Goal: Transaction & Acquisition: Download file/media

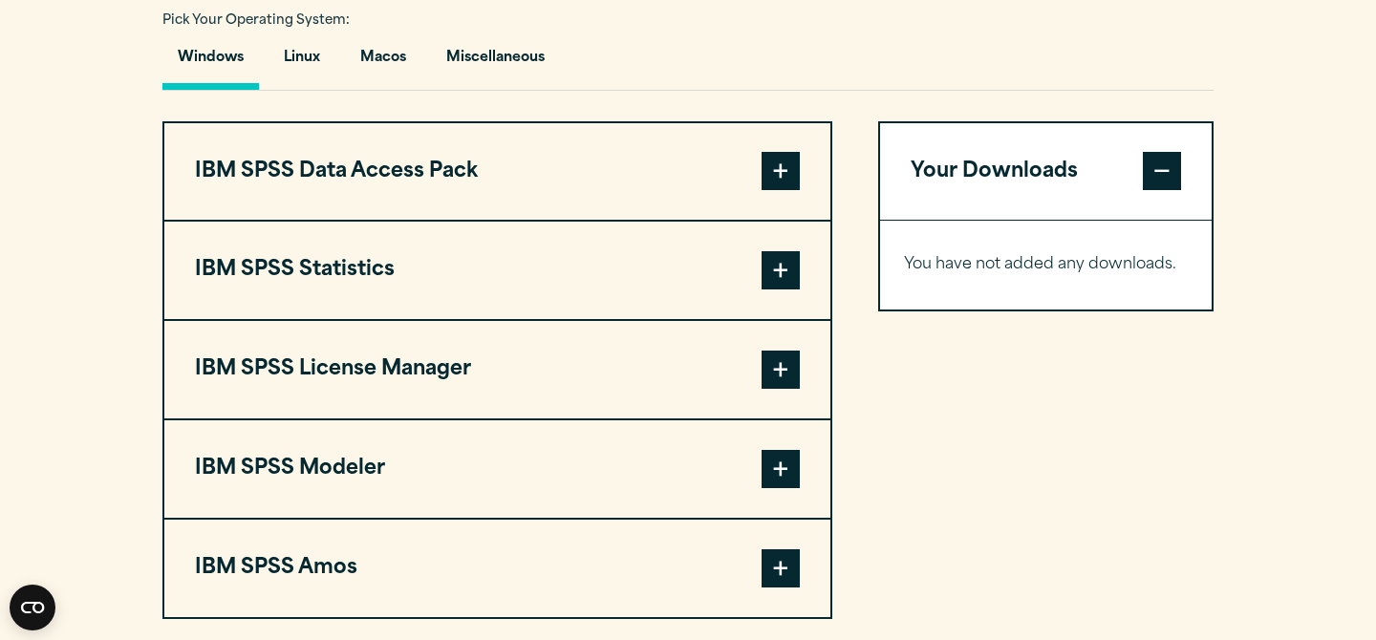
scroll to position [1417, 0]
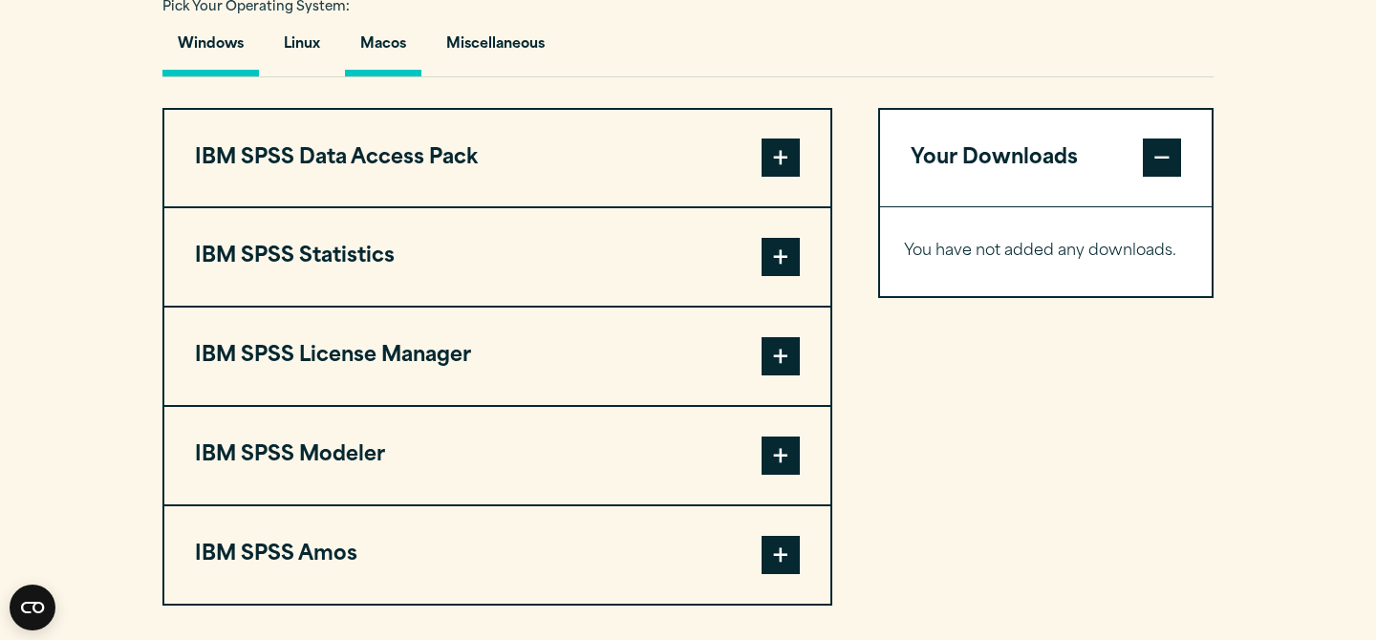
click at [371, 76] on button "Macos" at bounding box center [383, 49] width 76 height 54
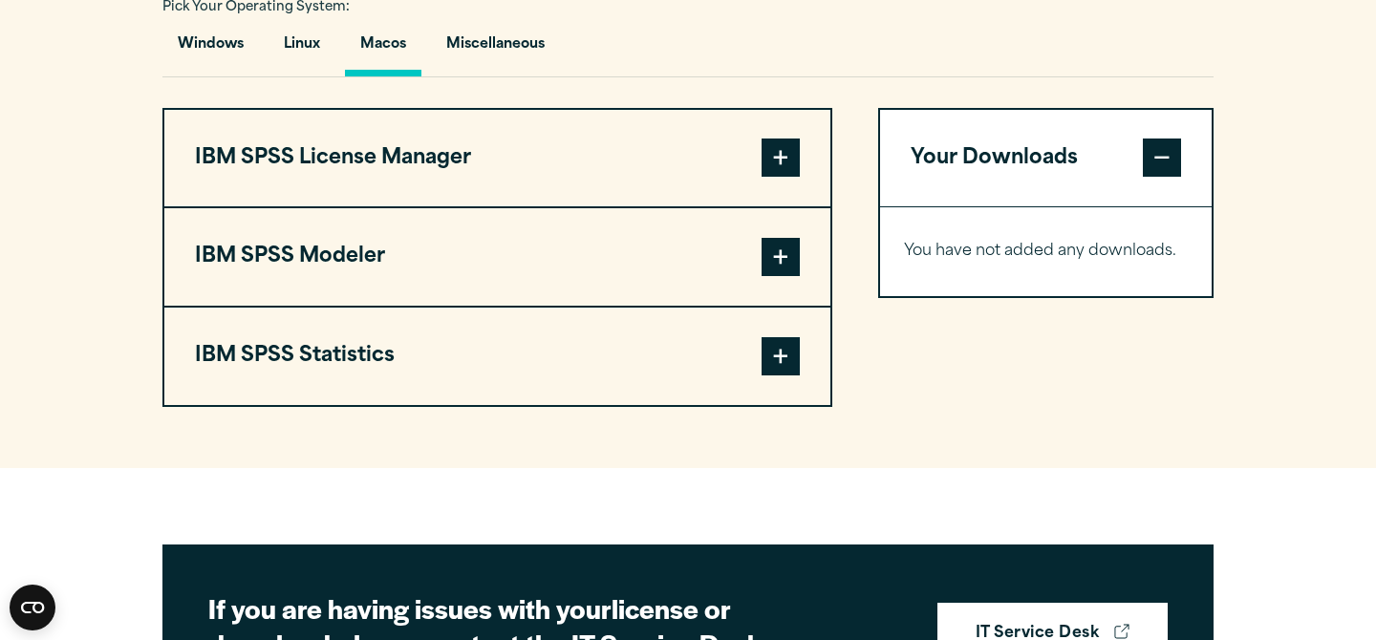
click at [780, 376] on span at bounding box center [781, 356] width 38 height 38
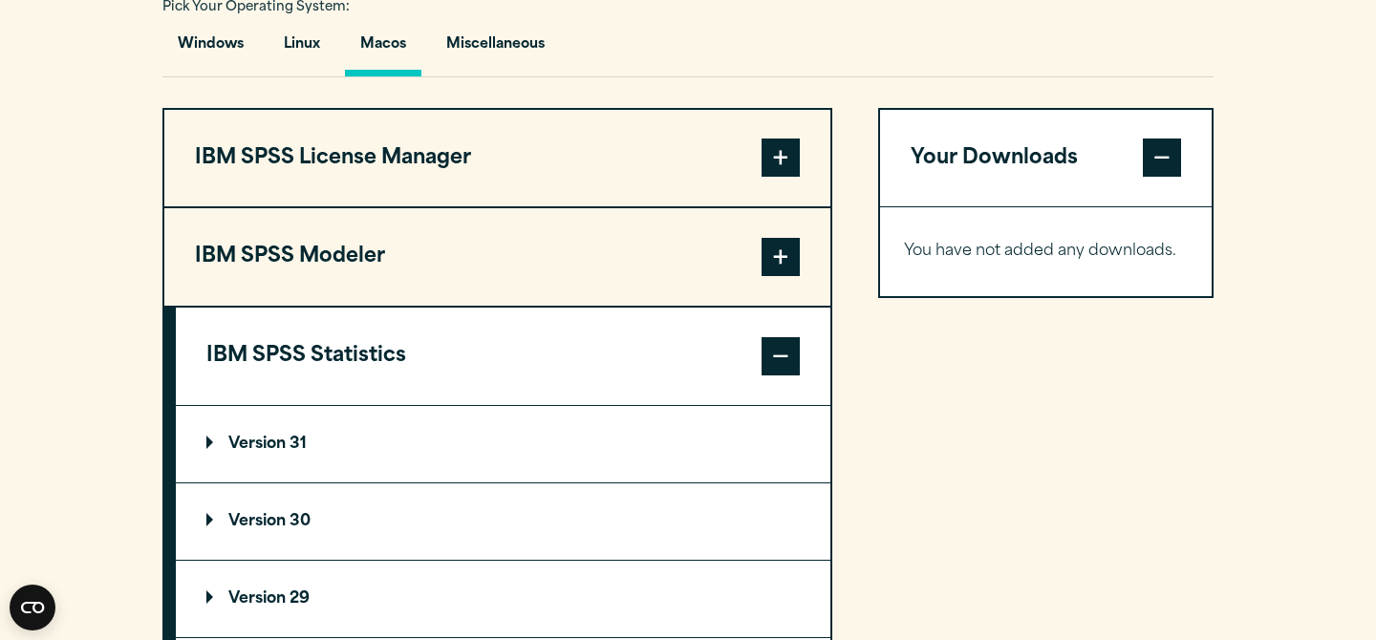
click at [265, 530] on p "Version 30" at bounding box center [258, 521] width 104 height 15
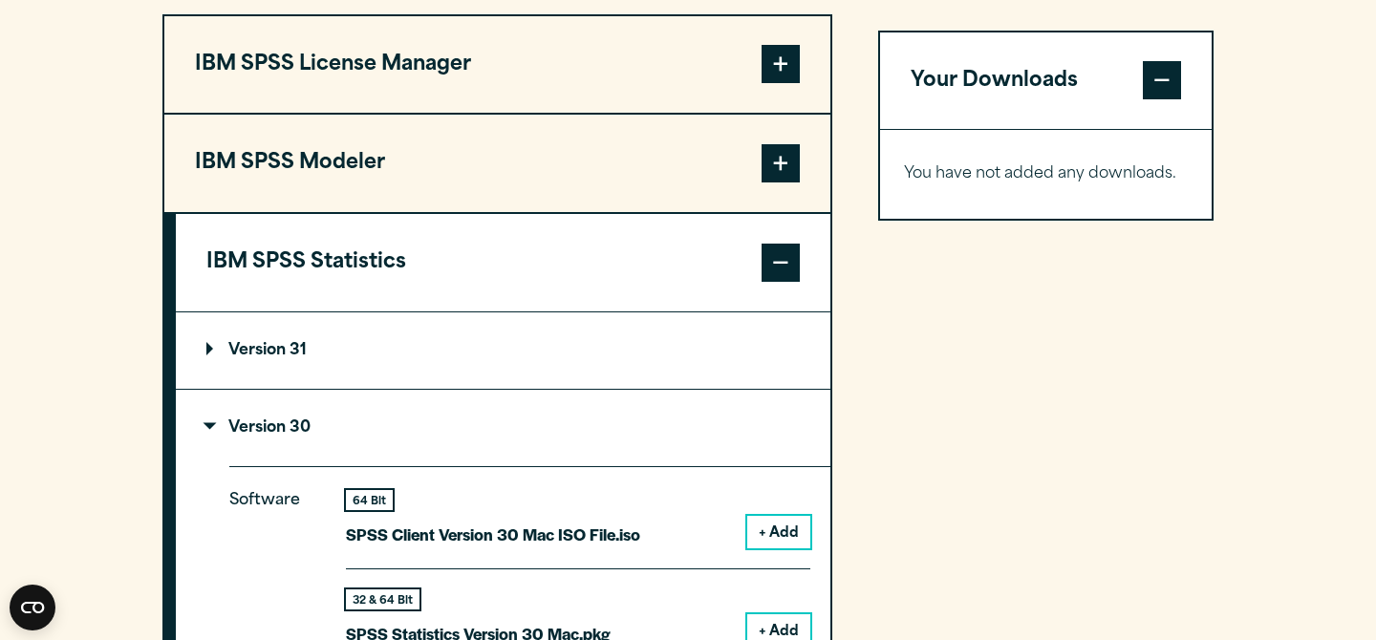
scroll to position [1557, 0]
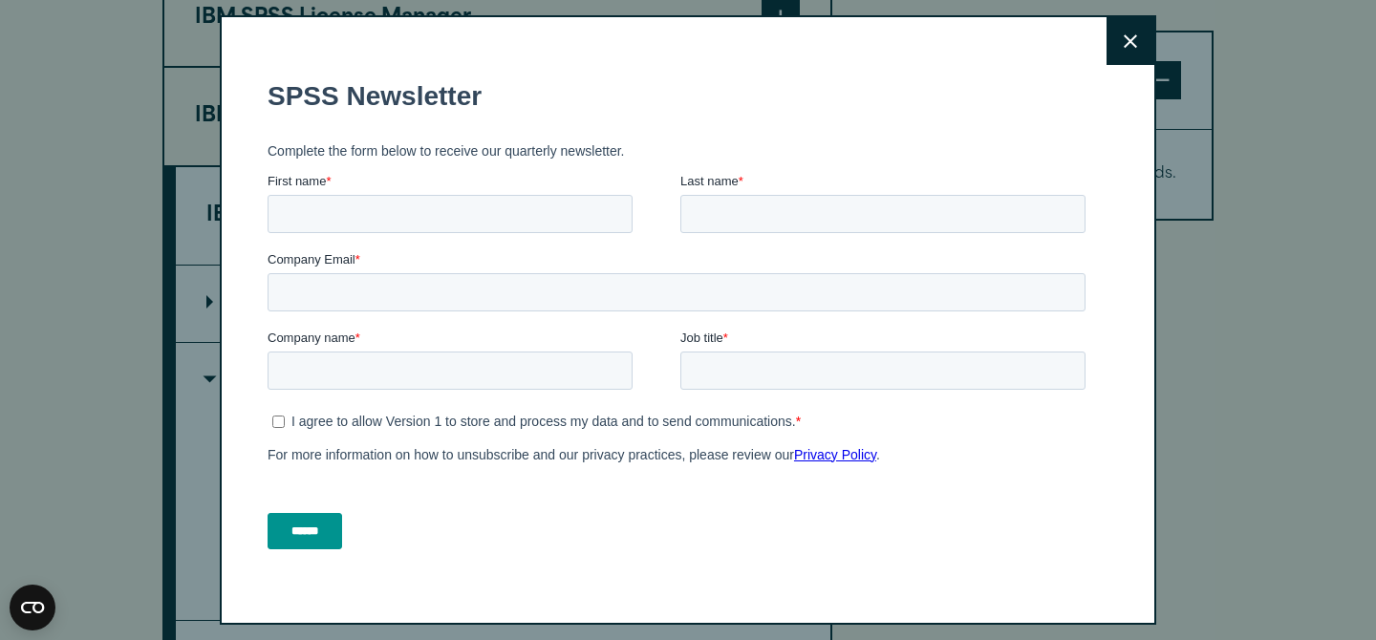
click at [1129, 32] on button "Close" at bounding box center [1131, 41] width 48 height 48
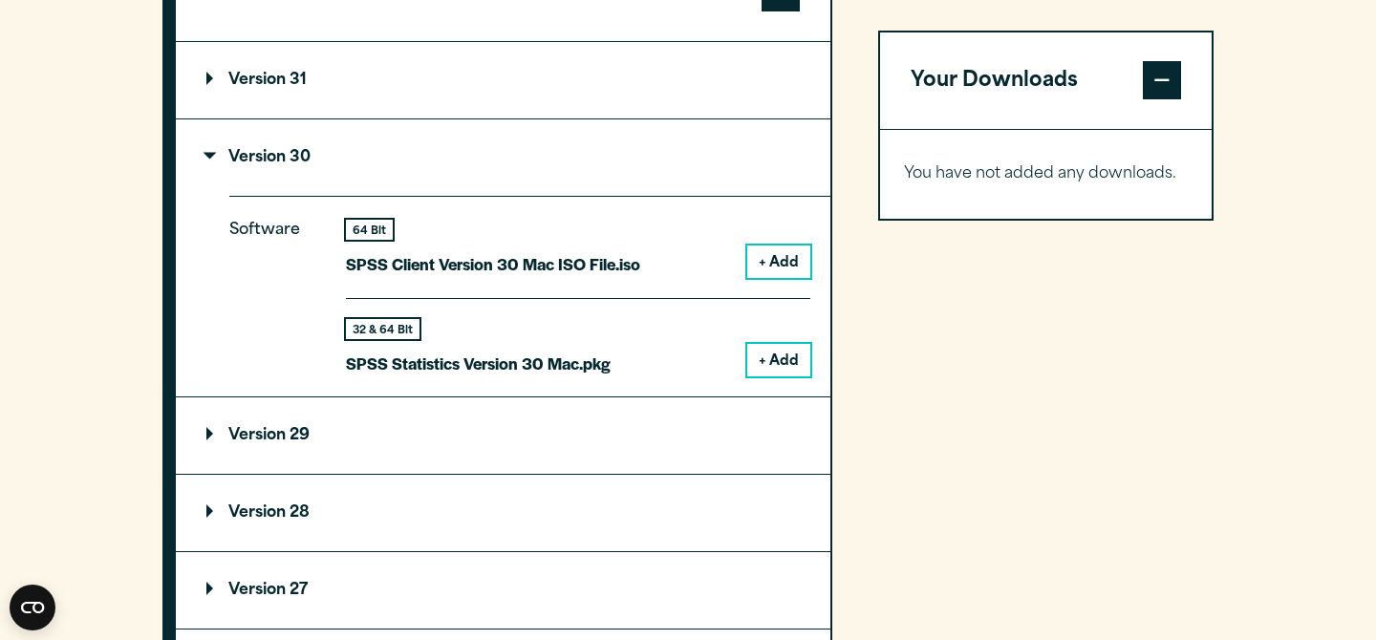
scroll to position [1782, 0]
click at [780, 277] on button "+ Add" at bounding box center [778, 261] width 63 height 32
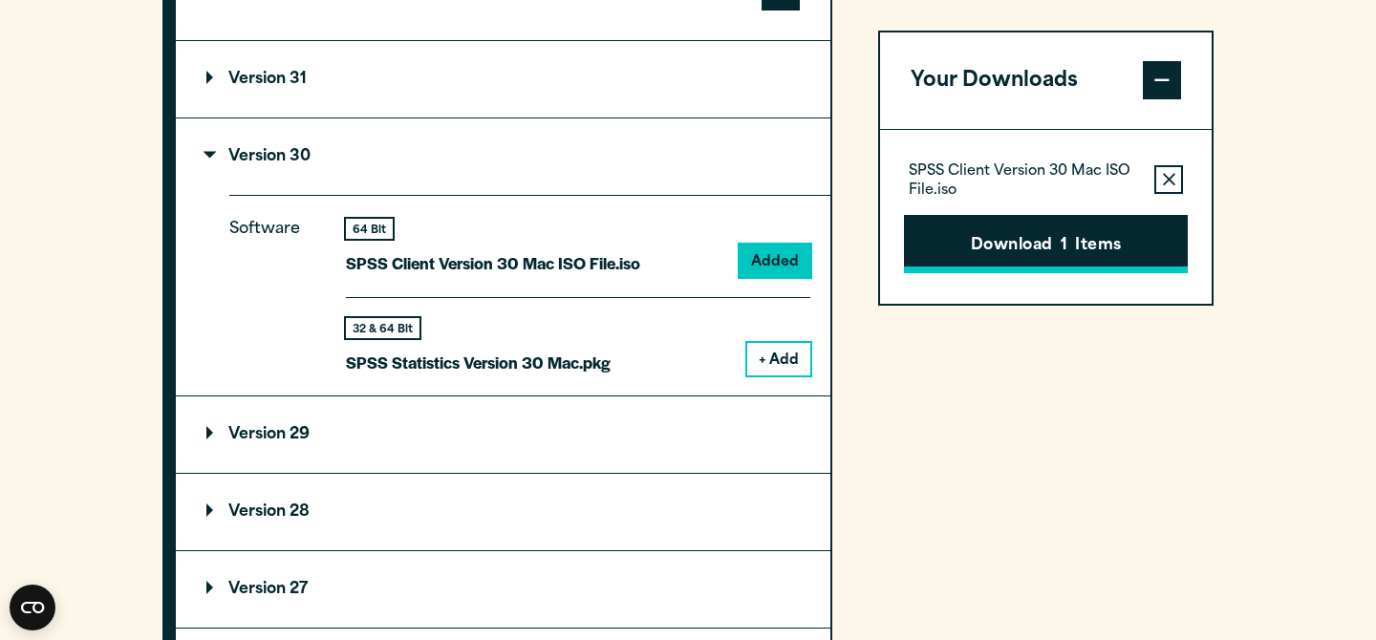
click at [985, 246] on button "Download 1 Items" at bounding box center [1046, 244] width 284 height 59
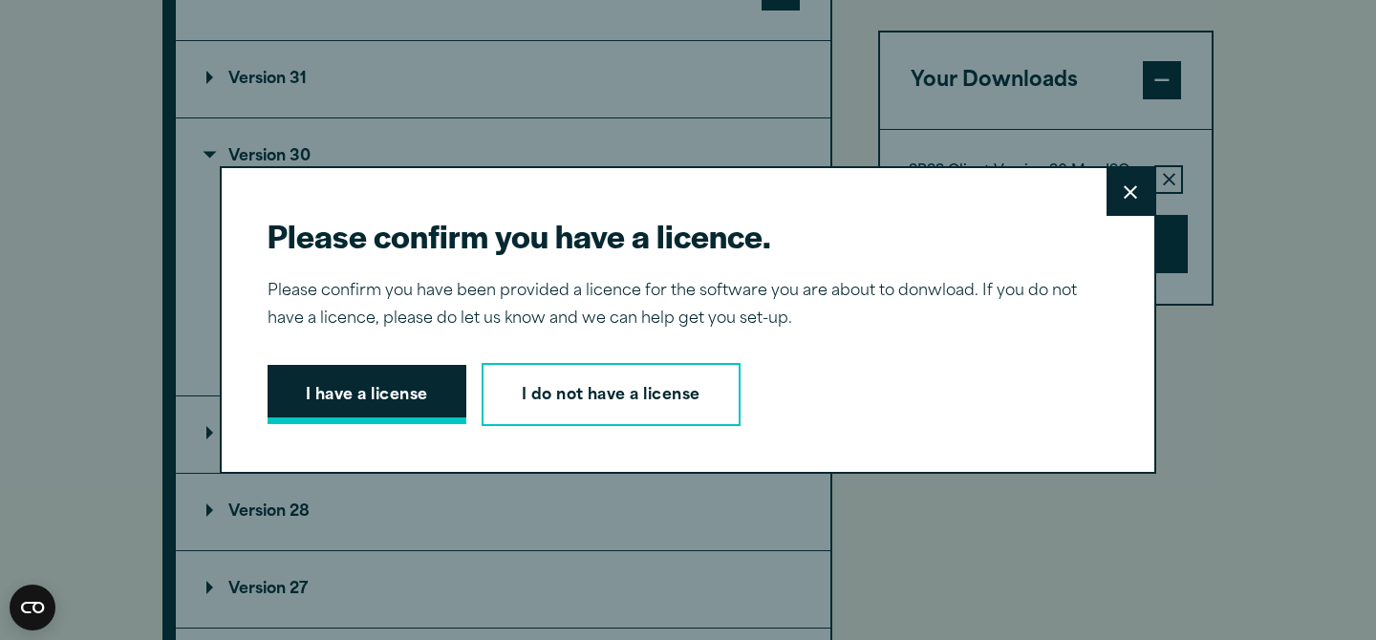
click at [411, 398] on button "I have a license" at bounding box center [367, 394] width 199 height 59
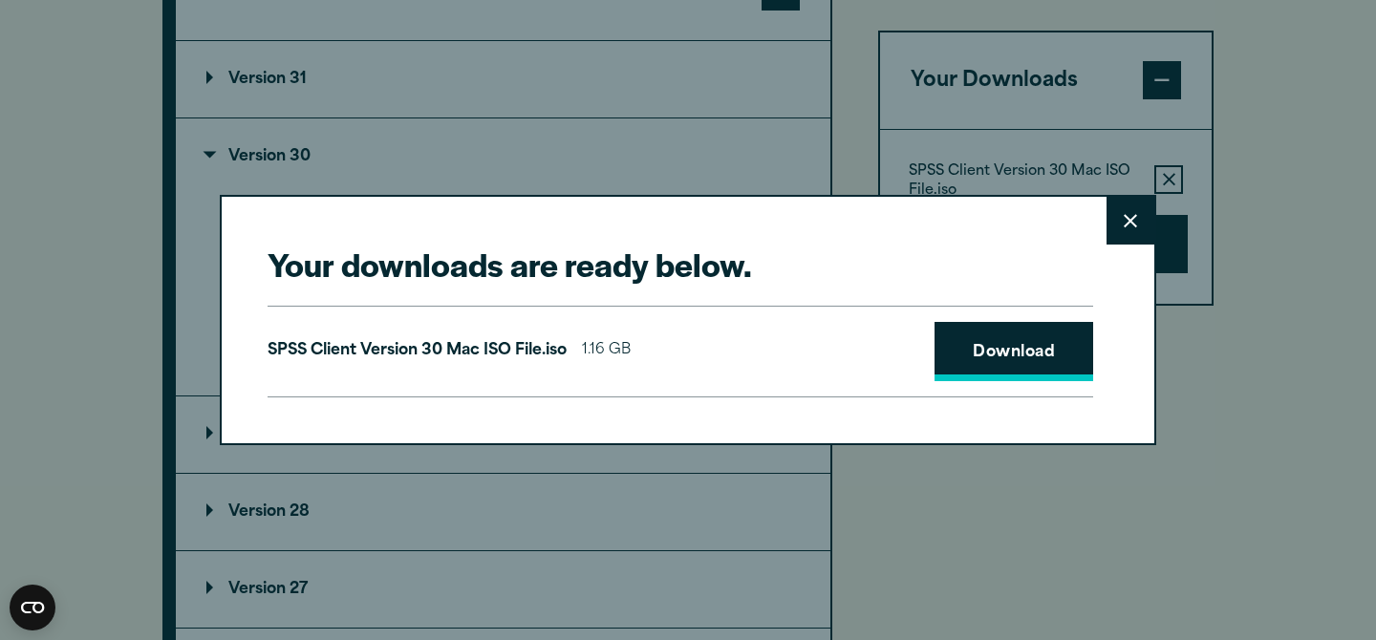
click at [956, 350] on link "Download" at bounding box center [1014, 351] width 159 height 59
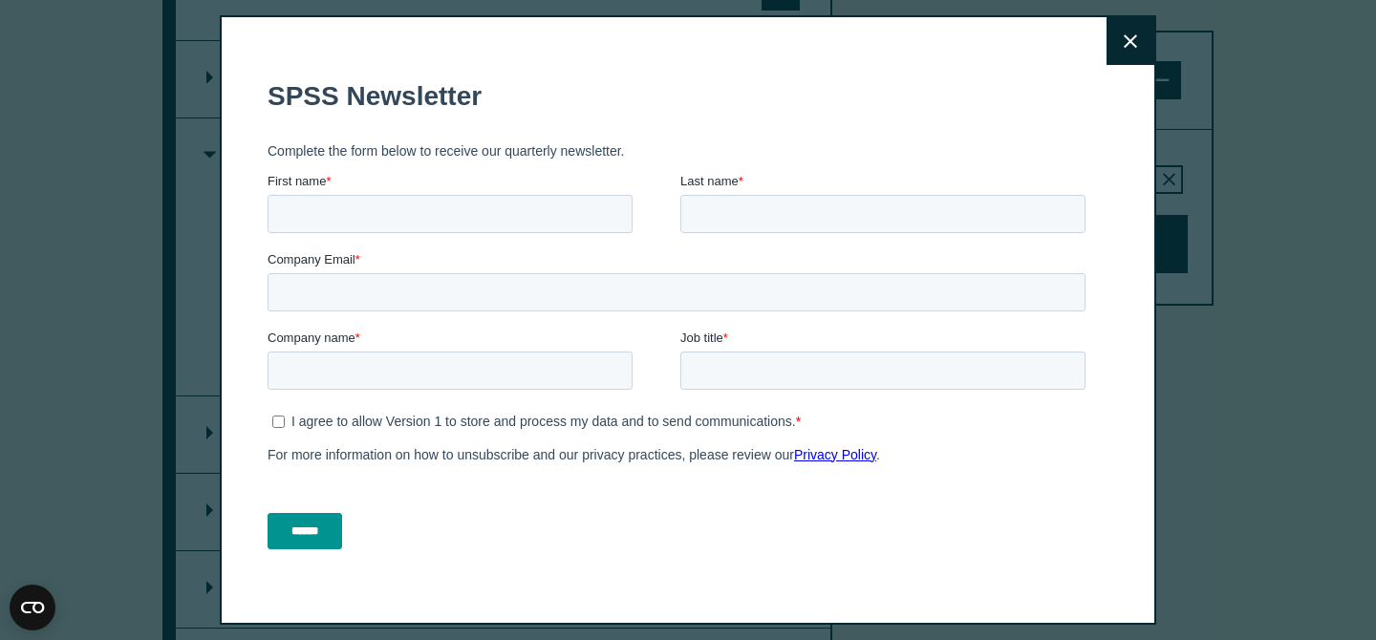
click at [755, 94] on h1 "SPSS Newsletter" at bounding box center [681, 96] width 826 height 31
click at [1116, 34] on button "Close" at bounding box center [1131, 41] width 48 height 48
